Goal: Task Accomplishment & Management: Complete application form

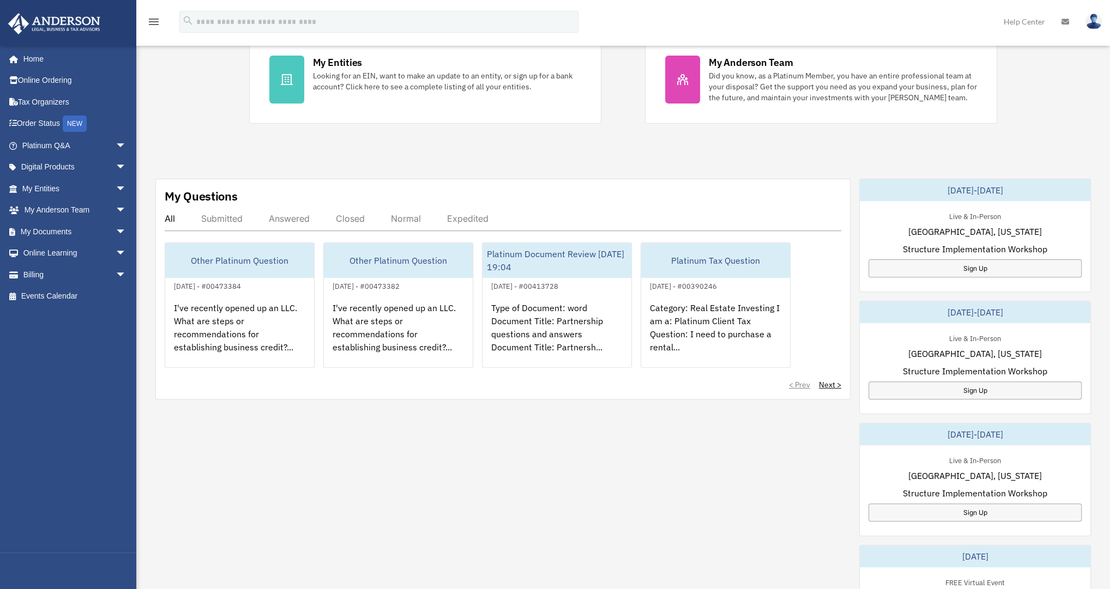
scroll to position [262, 0]
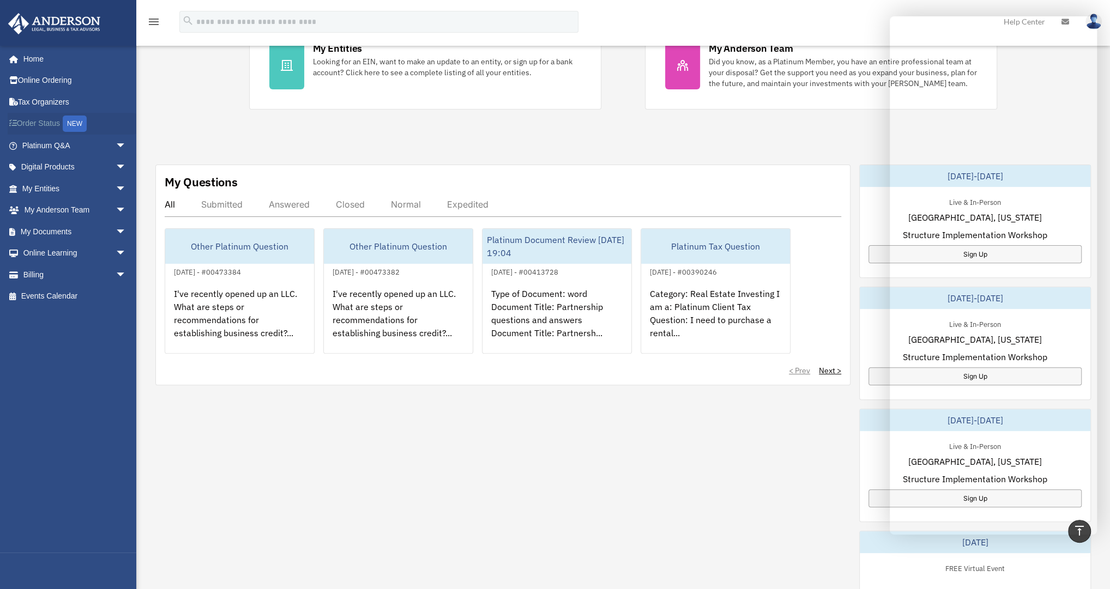
click at [54, 122] on link "Order Status NEW" at bounding box center [75, 124] width 135 height 22
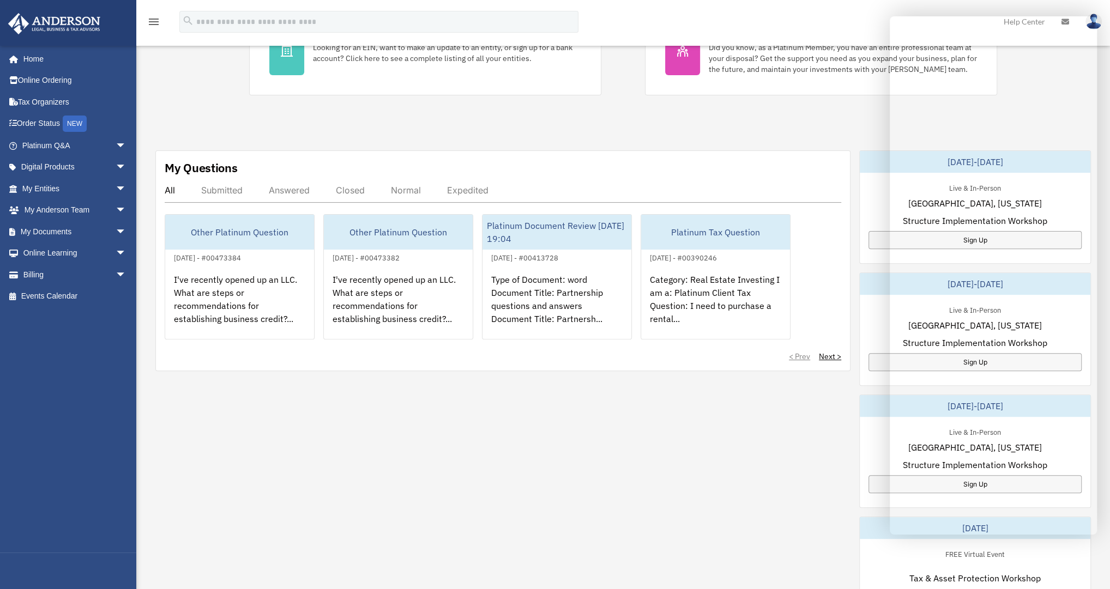
scroll to position [349, 0]
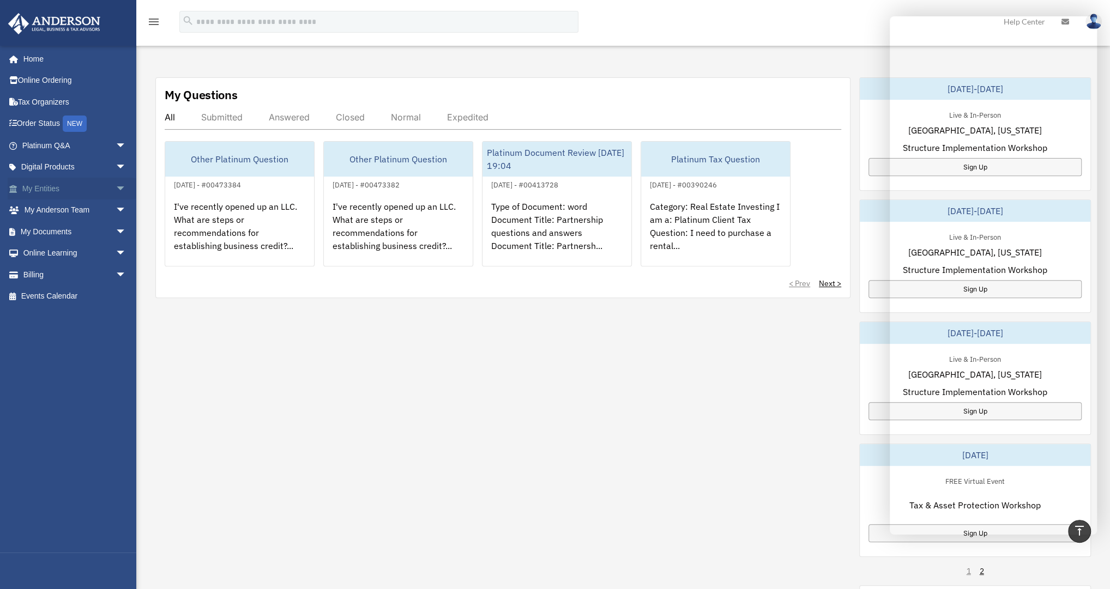
click at [41, 187] on link "My Entities arrow_drop_down" at bounding box center [75, 189] width 135 height 22
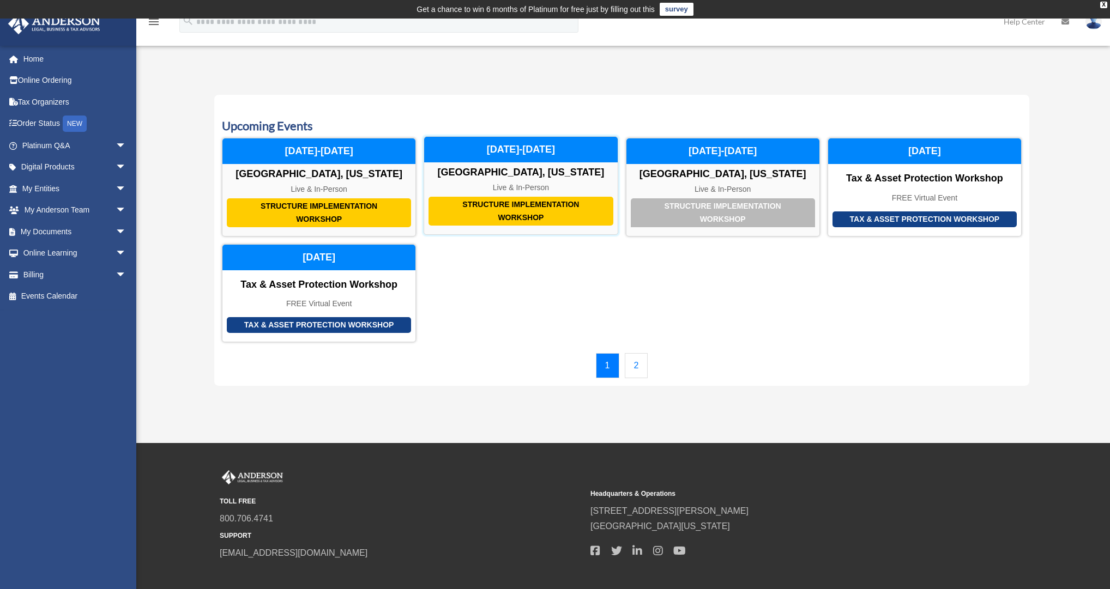
click at [532, 207] on div "Structure Implementation Workshop" at bounding box center [521, 211] width 184 height 29
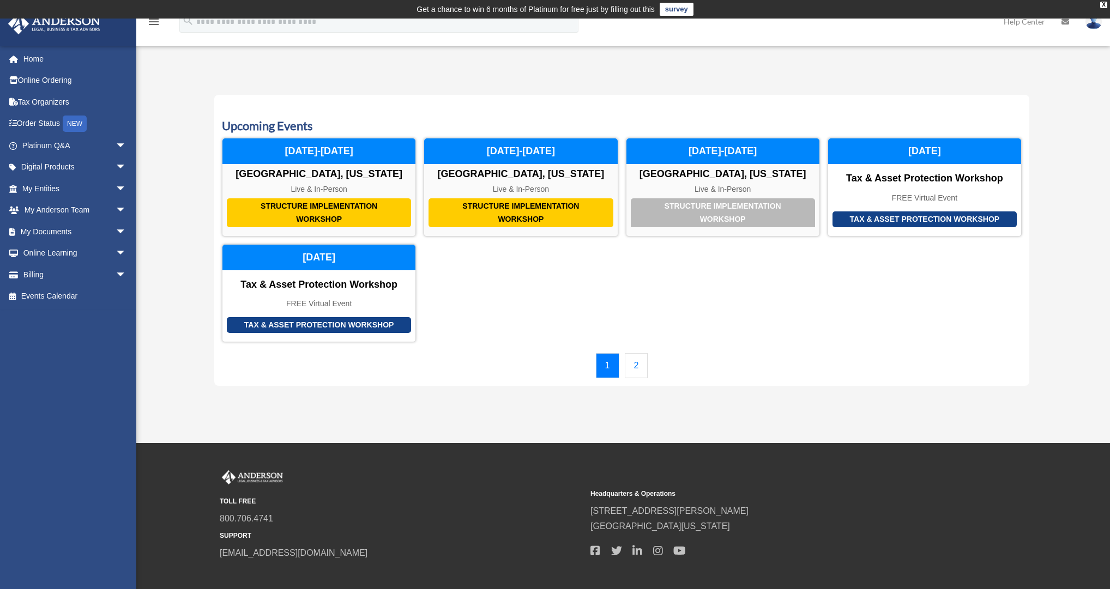
click at [636, 365] on link "2" at bounding box center [636, 365] width 23 height 25
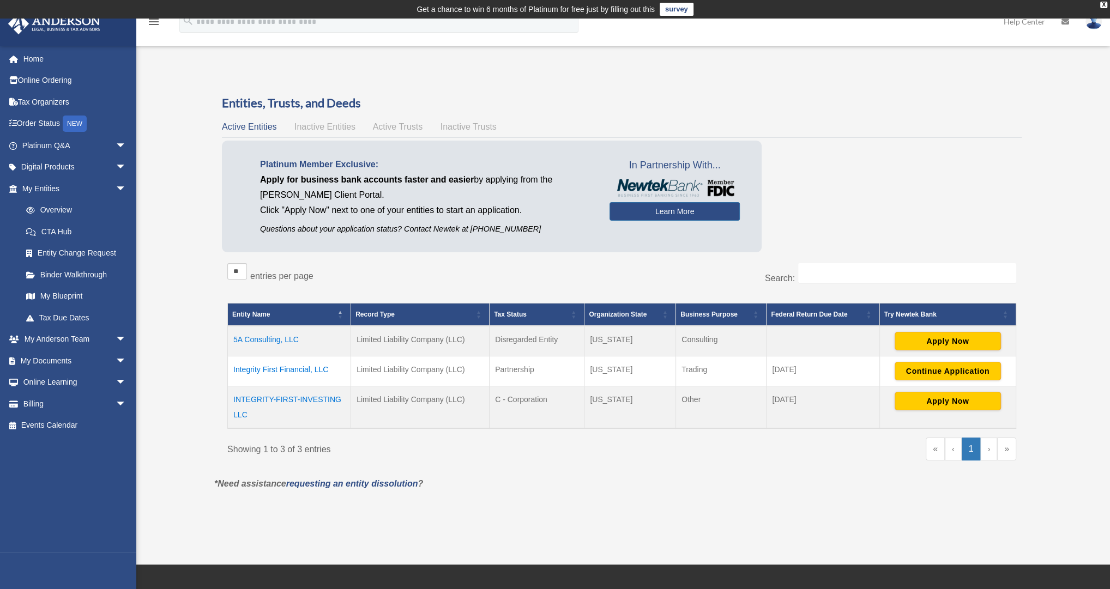
click at [1007, 318] on span "\a Try Newtek Bank\a : Activate to sort" at bounding box center [1006, 315] width 7 height 22
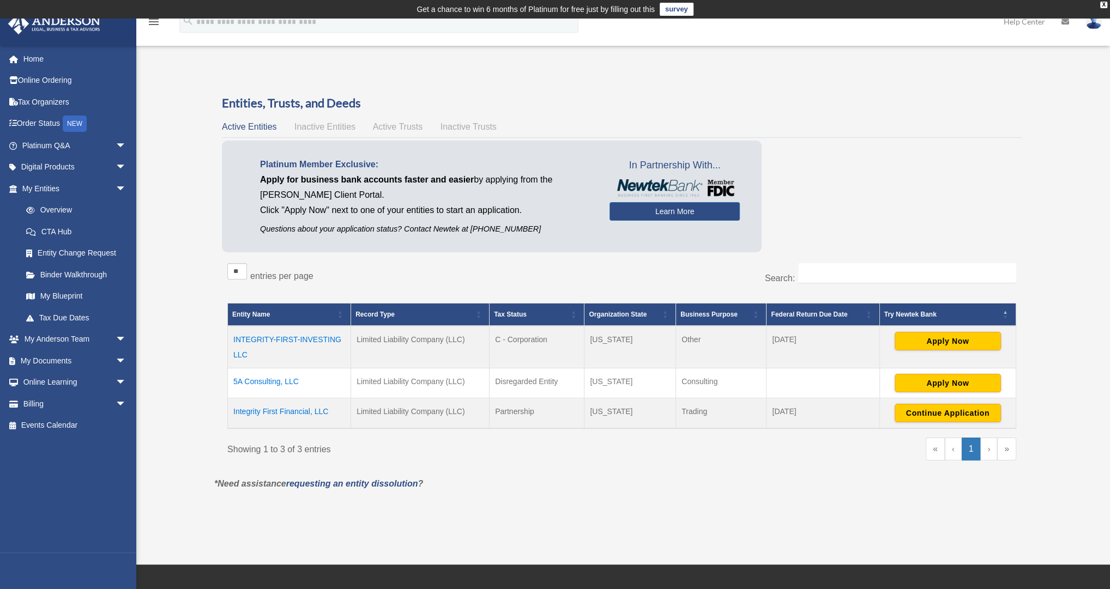
click at [1007, 318] on span "\a Try Newtek Bank\a : Activate to invert sorting" at bounding box center [1006, 315] width 7 height 22
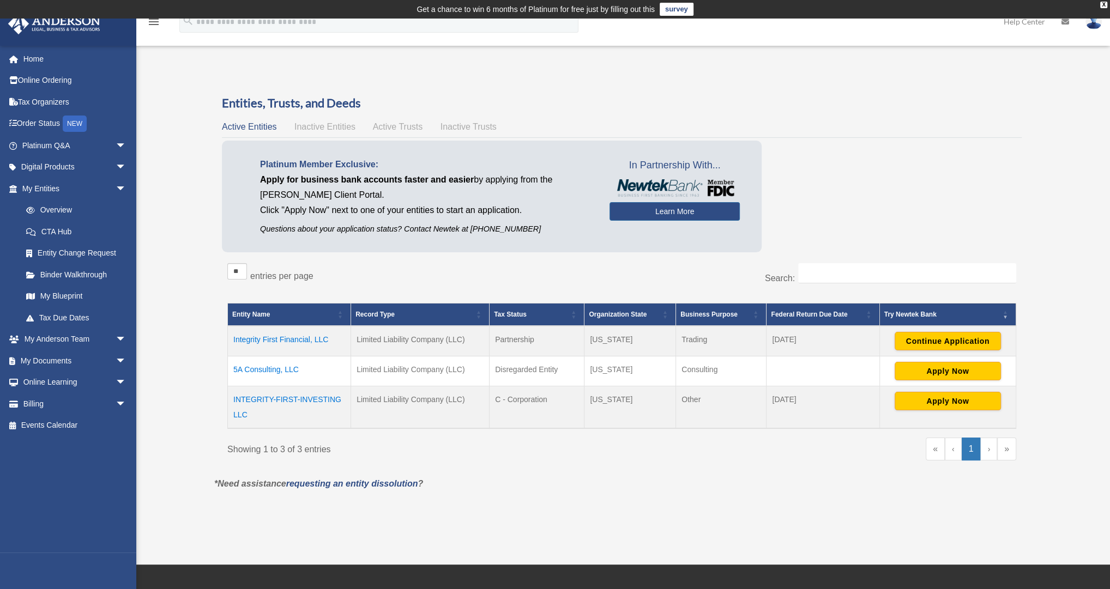
click at [1007, 318] on span "\a Try Newtek Bank\a : Activate to remove sorting" at bounding box center [1006, 315] width 7 height 22
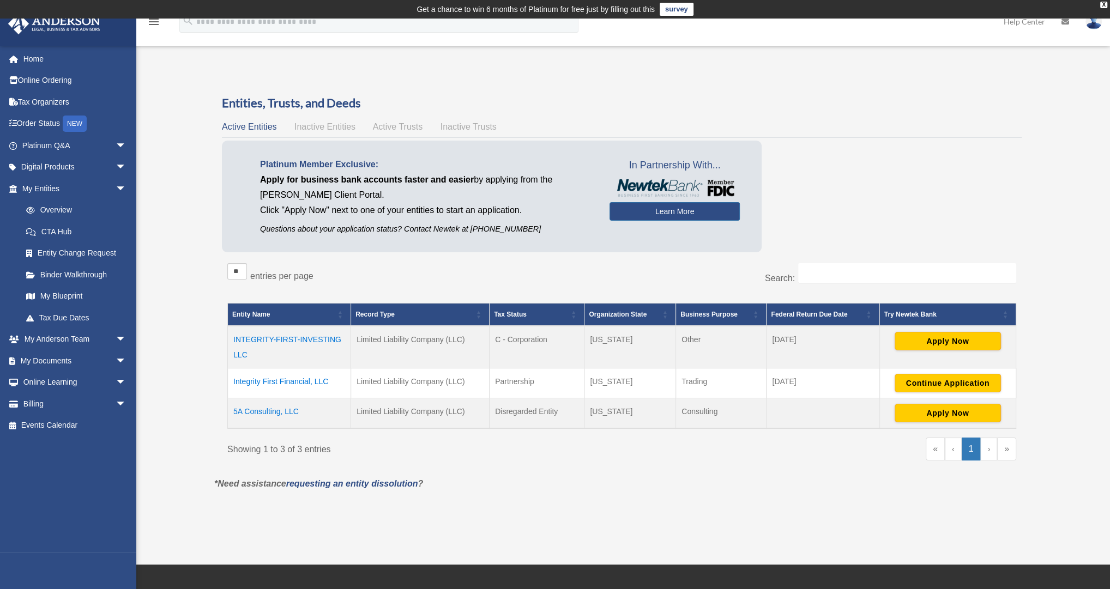
click at [1009, 383] on td "Continue Application" at bounding box center [947, 384] width 136 height 30
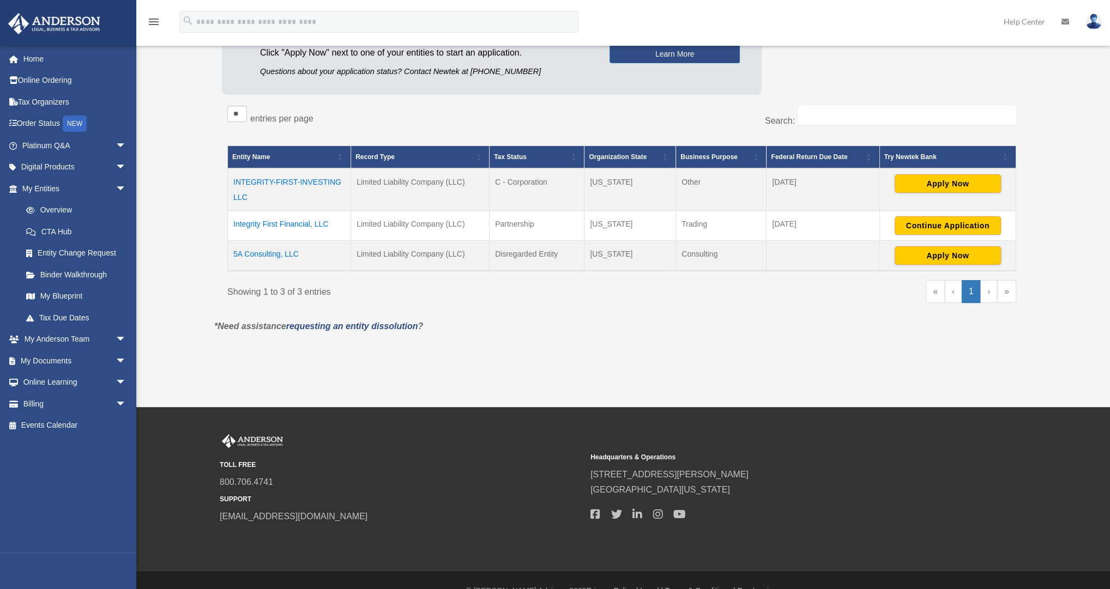
scroll to position [174, 0]
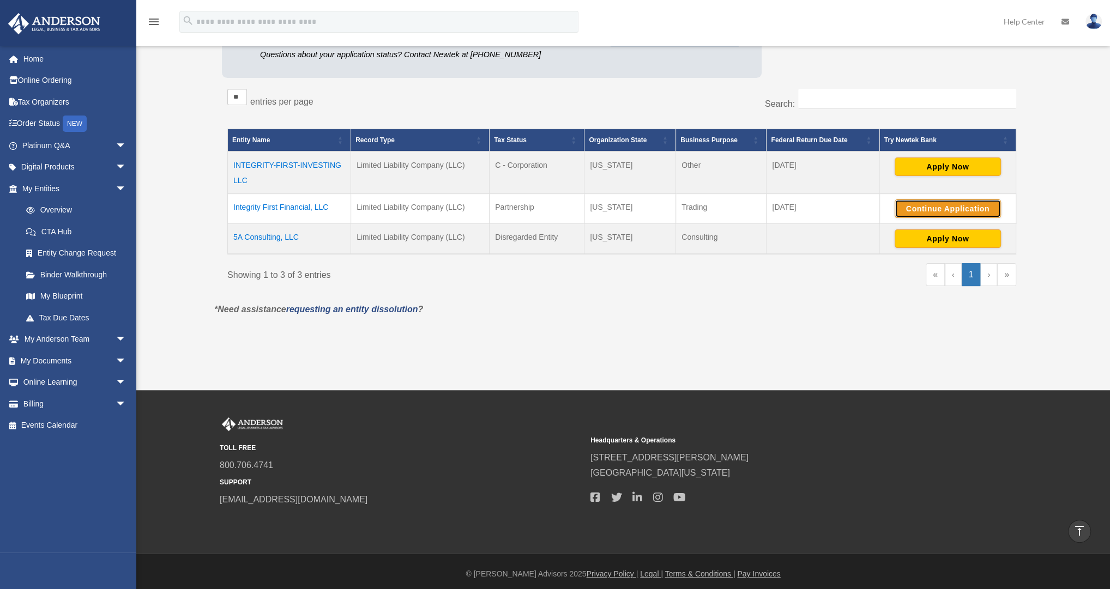
click at [950, 210] on button "Continue Application" at bounding box center [948, 209] width 106 height 19
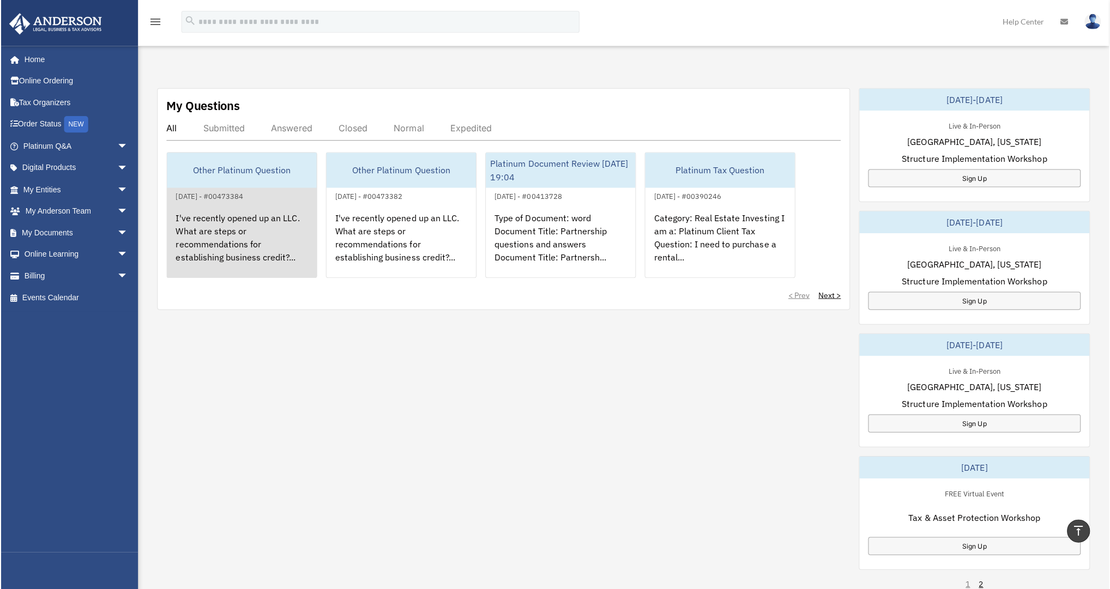
scroll to position [349, 0]
